Goal: Navigation & Orientation: Find specific page/section

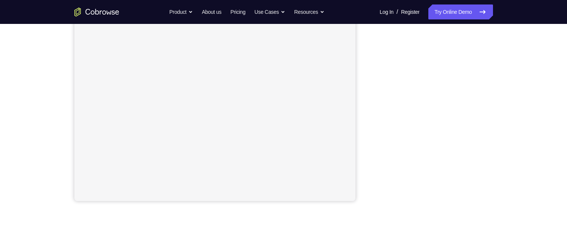
scroll to position [150, 0]
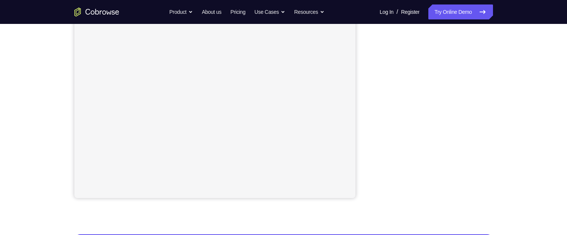
click at [512, 123] on div "Your Support Agent Your Customer Web iOS Android Next Steps We’d be happy to gi…" at bounding box center [284, 120] width 479 height 493
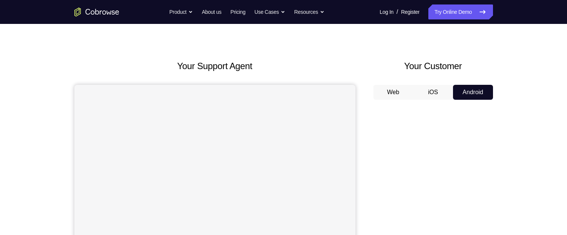
scroll to position [0, 0]
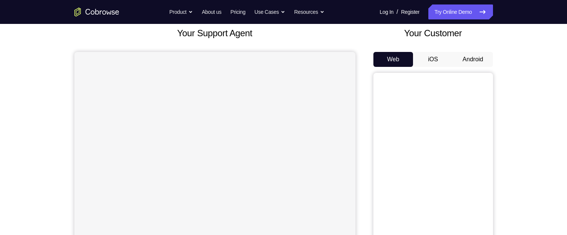
scroll to position [48, 0]
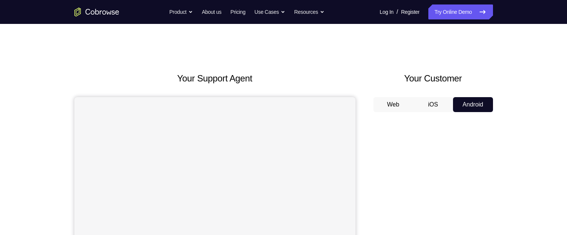
click at [397, 104] on button "Web" at bounding box center [394, 104] width 40 height 15
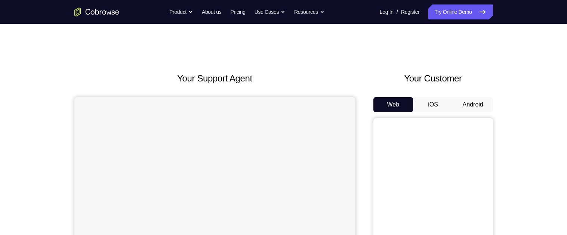
click at [478, 107] on button "Android" at bounding box center [473, 104] width 40 height 15
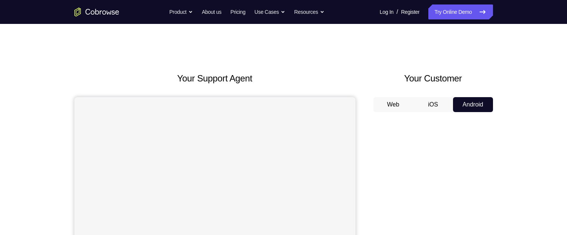
click at [398, 106] on button "Web" at bounding box center [394, 104] width 40 height 15
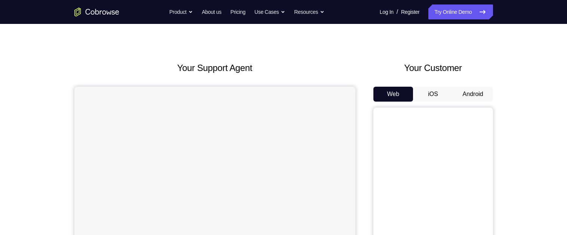
scroll to position [12, 0]
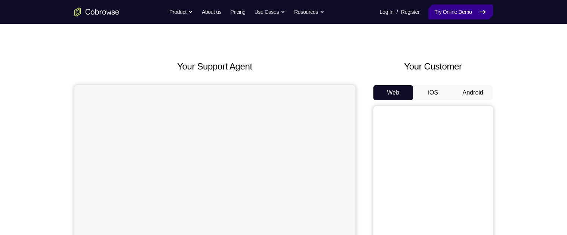
click at [468, 14] on link "Try Online Demo" at bounding box center [461, 11] width 64 height 15
click at [475, 93] on button "Android" at bounding box center [473, 92] width 40 height 15
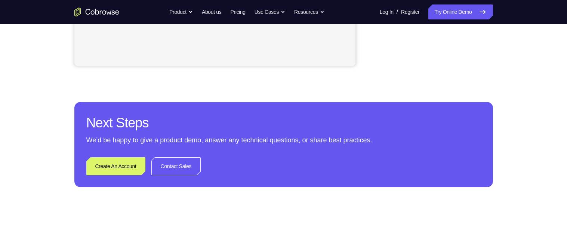
scroll to position [283, 0]
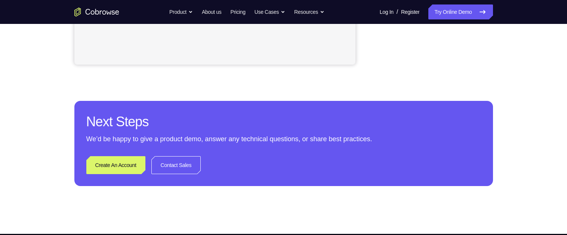
click at [472, 180] on div "Next Steps We’d be happy to give a product demo, answer any technical questions…" at bounding box center [283, 143] width 419 height 85
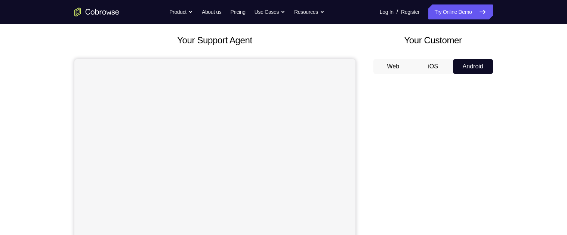
scroll to position [0, 0]
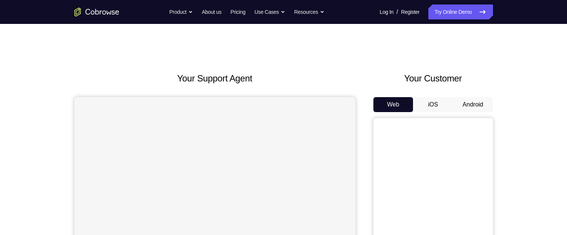
click at [482, 103] on button "Android" at bounding box center [473, 104] width 40 height 15
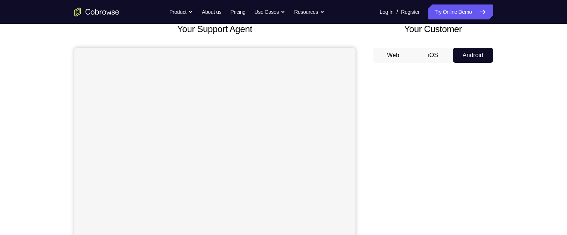
scroll to position [50, 0]
click at [503, 184] on div "Your Support Agent Your Customer Web iOS Android Next Steps We’d be happy to gi…" at bounding box center [284, 220] width 479 height 493
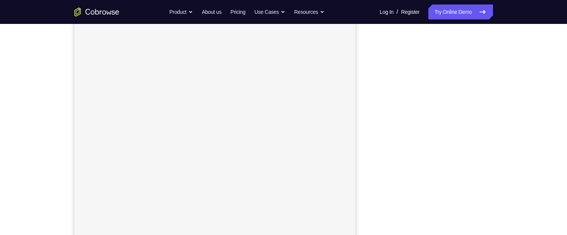
scroll to position [106, 0]
